Goal: Go to known website: Access a specific website the user already knows

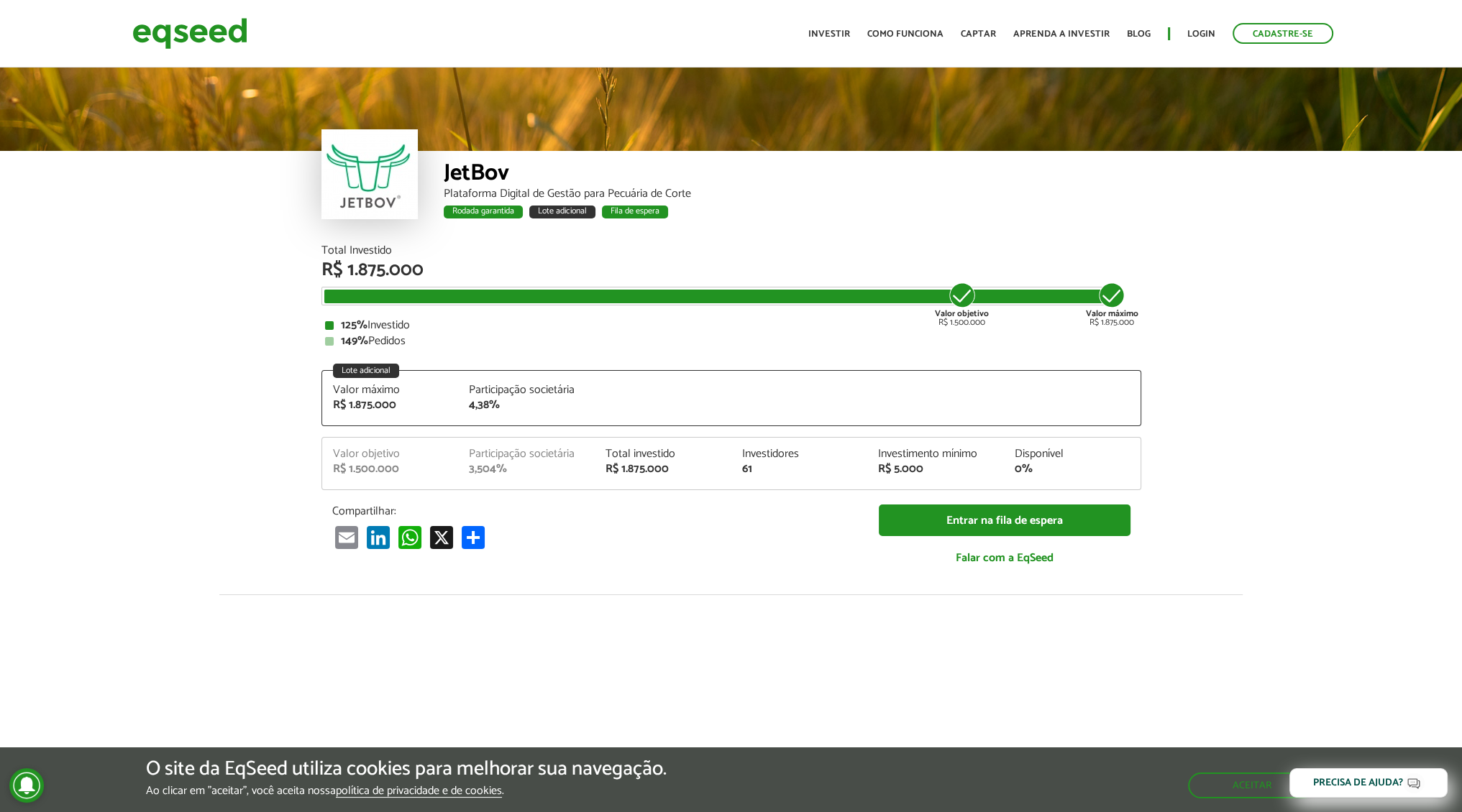
scroll to position [1823, 0]
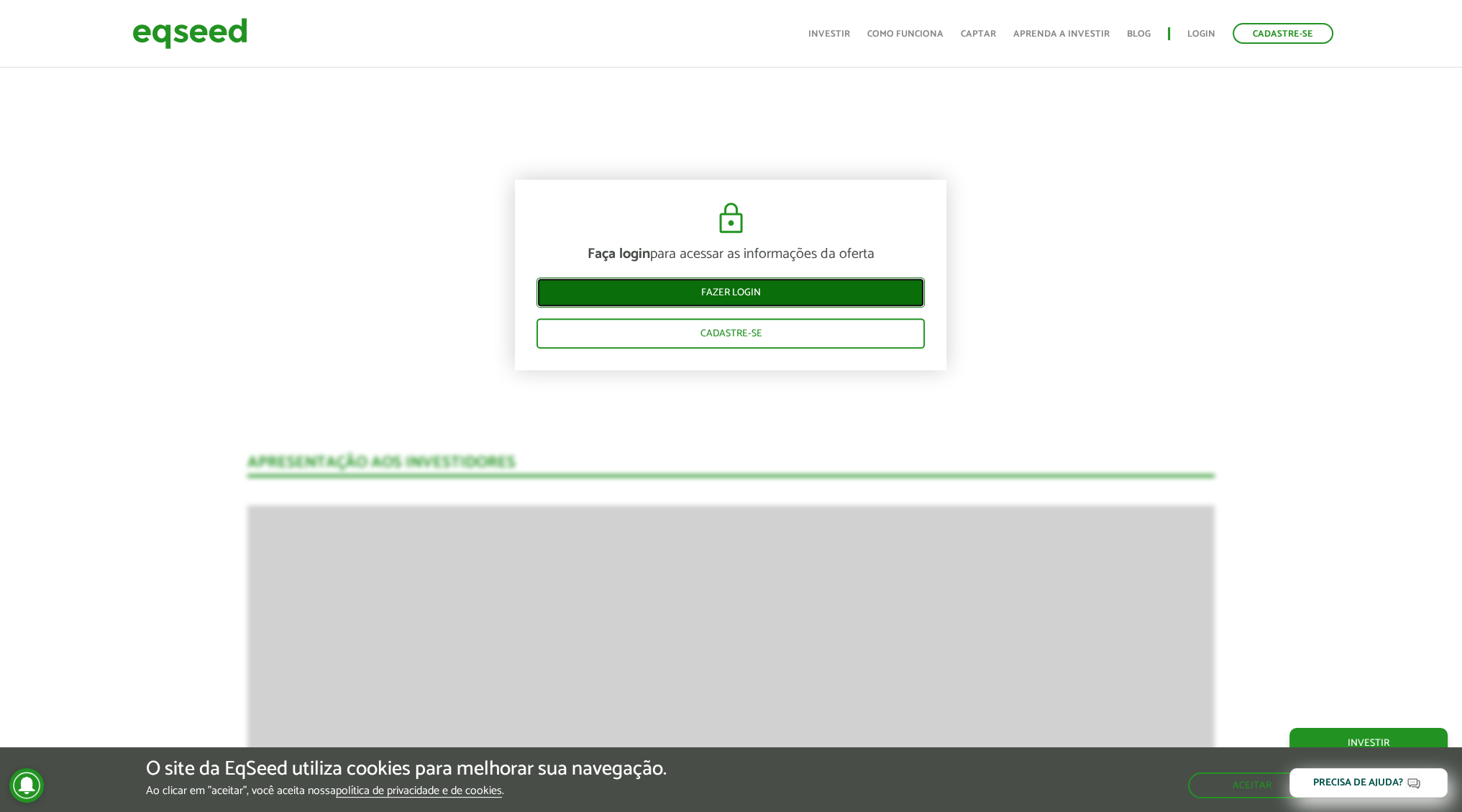
click at [798, 283] on link "Fazer login" at bounding box center [730, 293] width 388 height 30
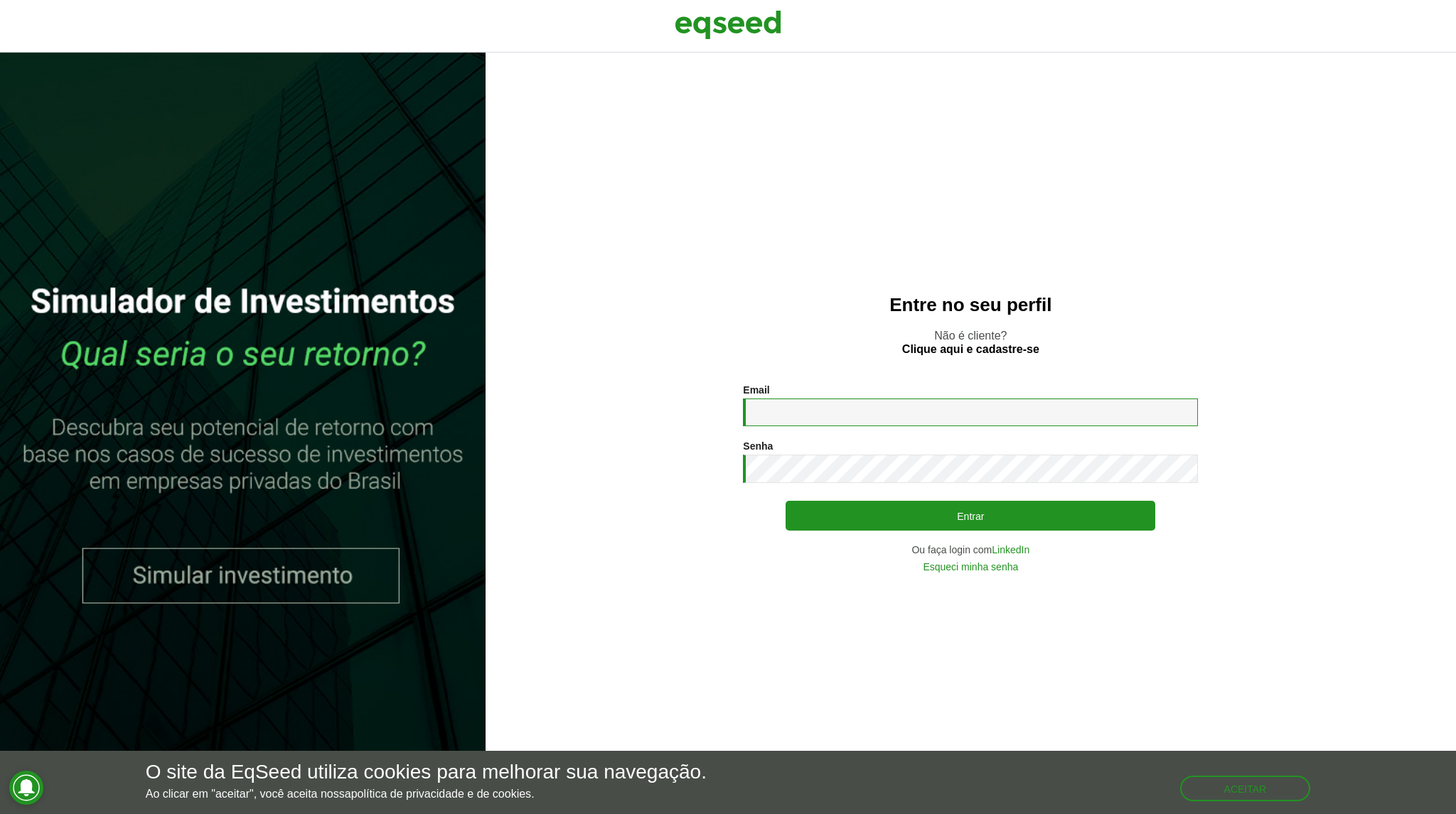
click at [846, 409] on input "Email *" at bounding box center [969, 412] width 455 height 27
type input "**********"
click at [785, 501] on button "Entrar" at bounding box center [969, 516] width 370 height 30
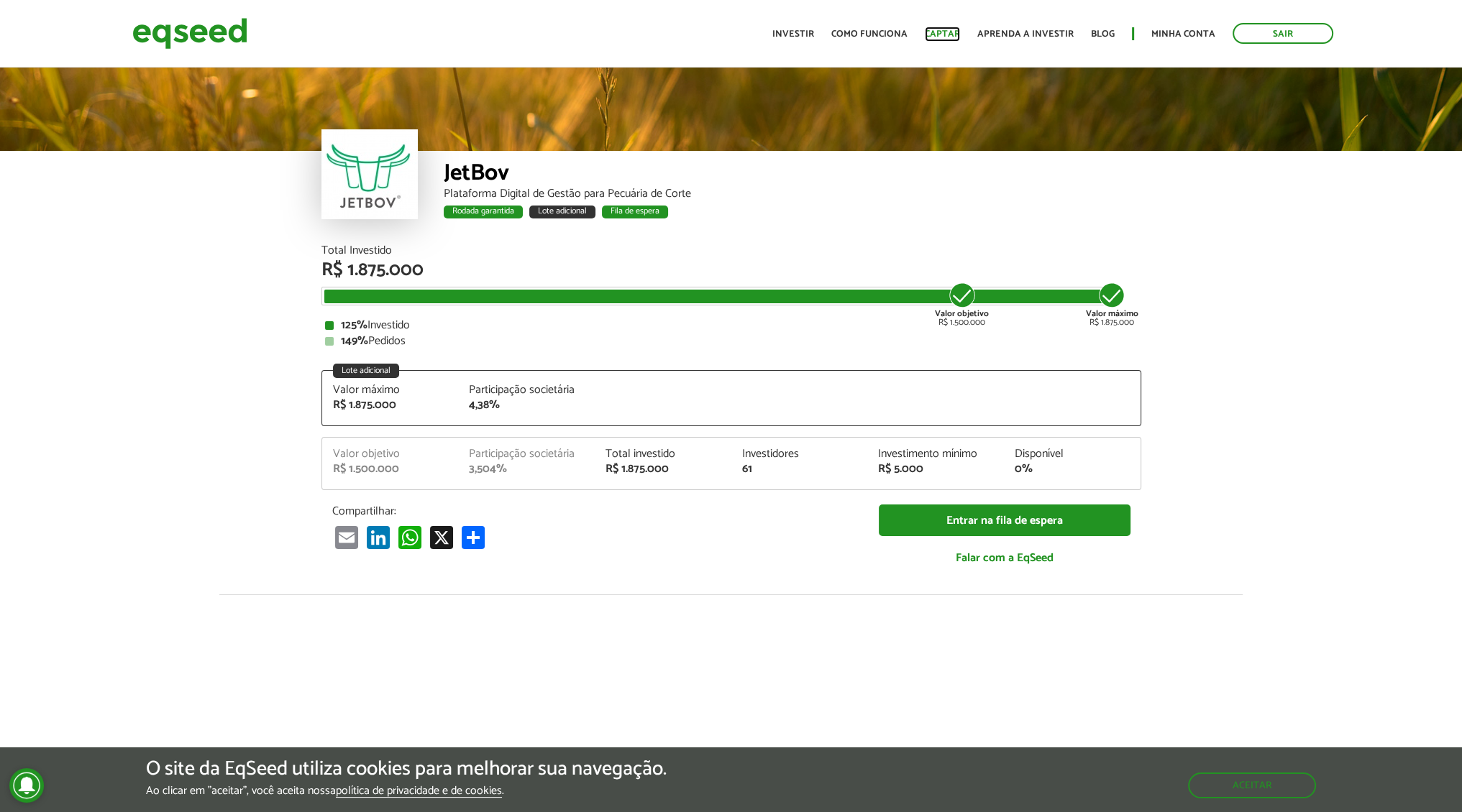
click at [939, 32] on link "Captar" at bounding box center [942, 34] width 35 height 9
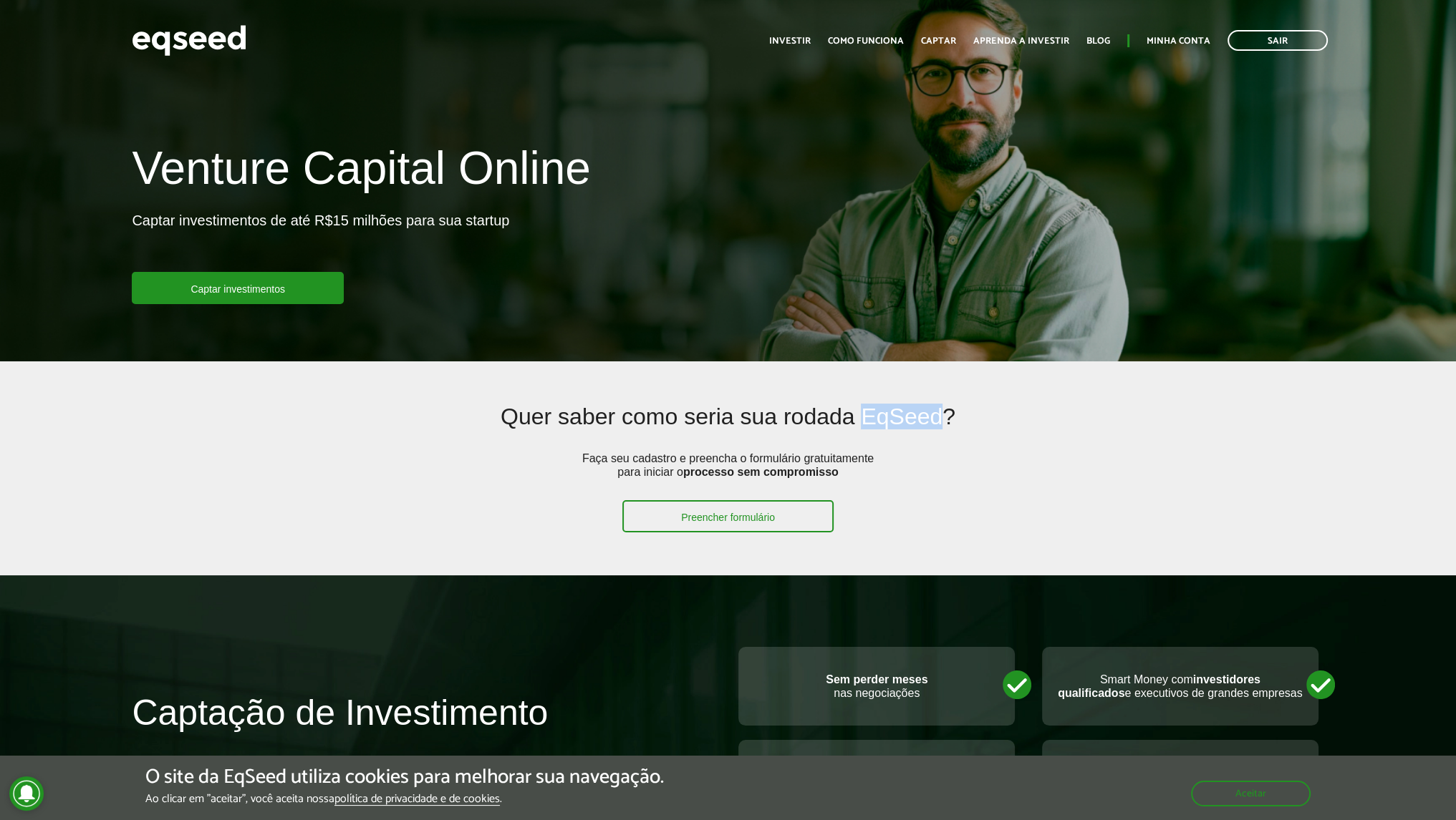
drag, startPoint x: 945, startPoint y: 417, endPoint x: 862, endPoint y: 414, distance: 83.1
click at [862, 414] on h2 "Quer saber como seria sua rodada EqSeed?" at bounding box center [728, 427] width 949 height 46
copy h2 "EqSeed"
